Goal: Information Seeking & Learning: Understand process/instructions

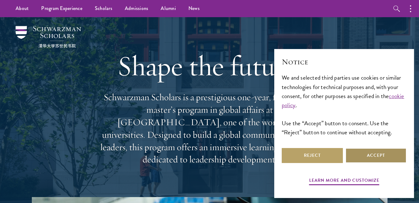
click at [373, 160] on button "Accept" at bounding box center [375, 155] width 61 height 15
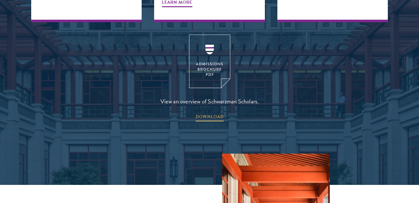
scroll to position [835, 0]
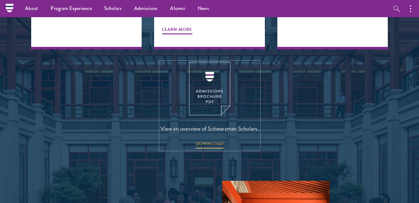
click at [209, 62] on img at bounding box center [209, 88] width 41 height 53
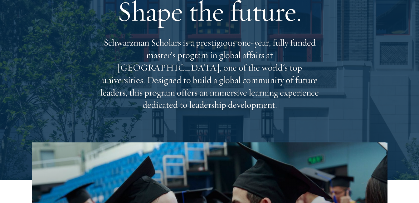
scroll to position [0, 0]
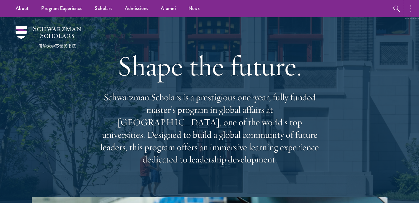
click at [416, 9] on button "button" at bounding box center [412, 8] width 14 height 17
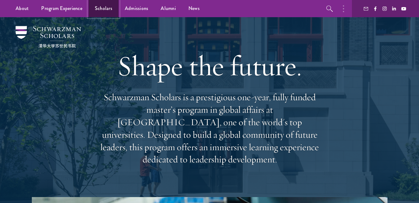
click at [100, 10] on link "Scholars" at bounding box center [104, 8] width 30 height 17
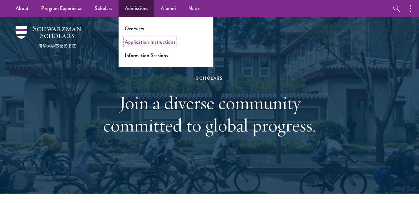
click at [142, 43] on link "Application Instructions" at bounding box center [150, 41] width 51 height 7
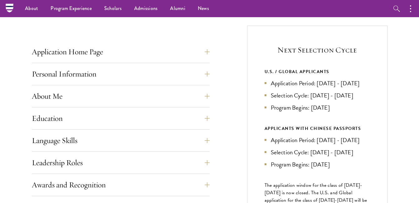
scroll to position [223, 0]
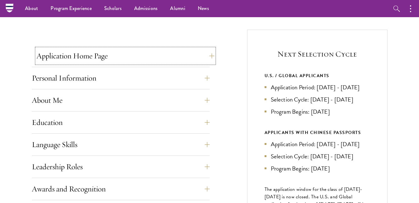
click at [209, 57] on button "Application Home Page" at bounding box center [126, 55] width 178 height 15
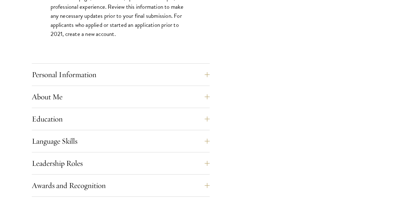
scroll to position [502, 0]
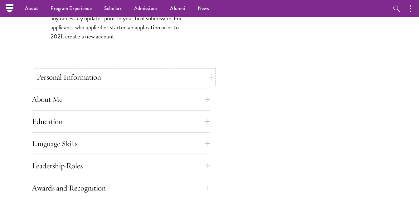
click at [207, 77] on button "Personal Information" at bounding box center [126, 77] width 178 height 15
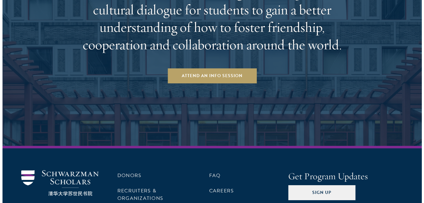
scroll to position [1205, 0]
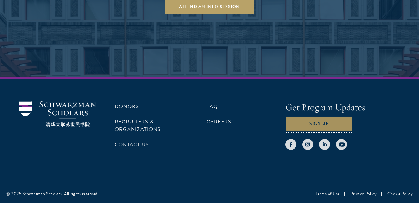
click at [334, 124] on button "Sign Up" at bounding box center [319, 123] width 67 height 15
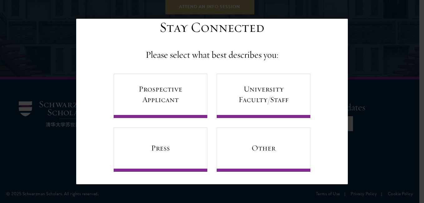
scroll to position [20, 0]
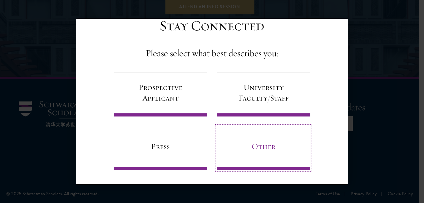
click at [261, 142] on link "Other" at bounding box center [264, 148] width 94 height 44
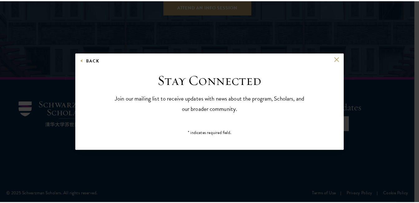
scroll to position [0, 0]
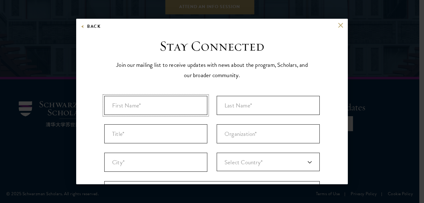
click at [149, 108] on input "First Name* *" at bounding box center [155, 105] width 103 height 19
type input "mehtab gul"
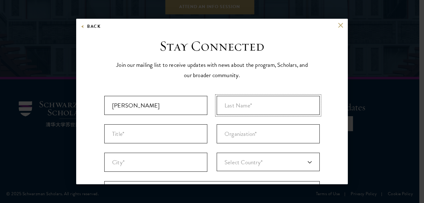
click at [259, 104] on input "Last Name* *" at bounding box center [268, 105] width 103 height 19
type input "gul"
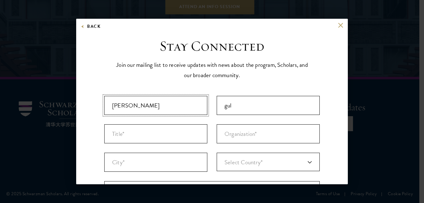
click at [145, 107] on input "mehtab gul" at bounding box center [155, 105] width 103 height 19
type input "mehtab"
click at [139, 130] on input "Title *" at bounding box center [155, 133] width 103 height 19
click at [338, 27] on button at bounding box center [340, 24] width 5 height 5
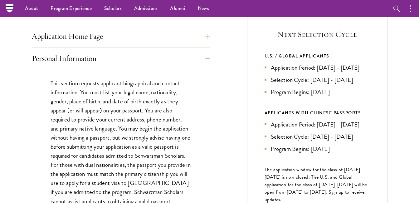
scroll to position [238, 0]
